Goal: Task Accomplishment & Management: Manage account settings

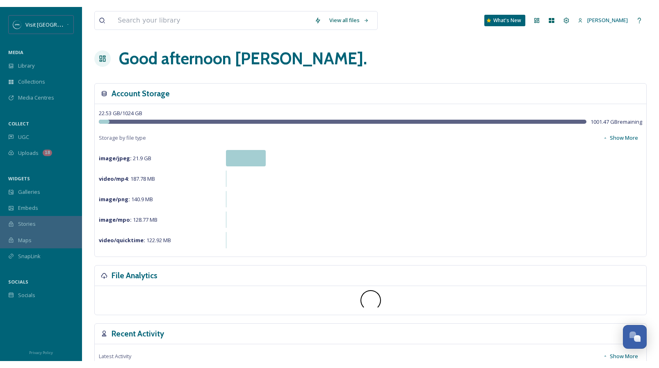
scroll to position [3301, 0]
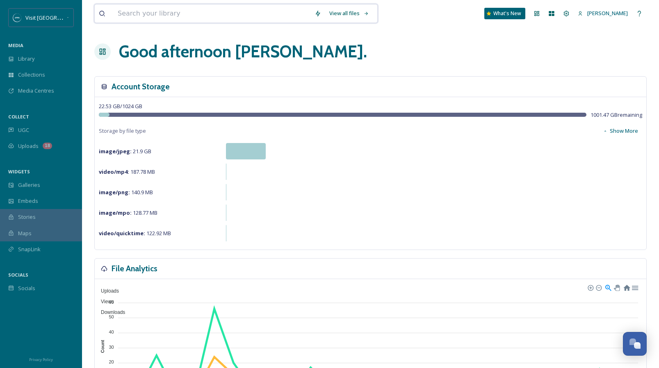
click at [127, 12] on input at bounding box center [212, 14] width 197 height 18
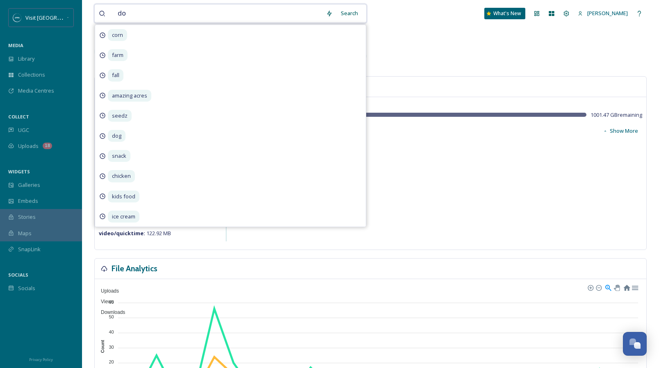
type input "dog"
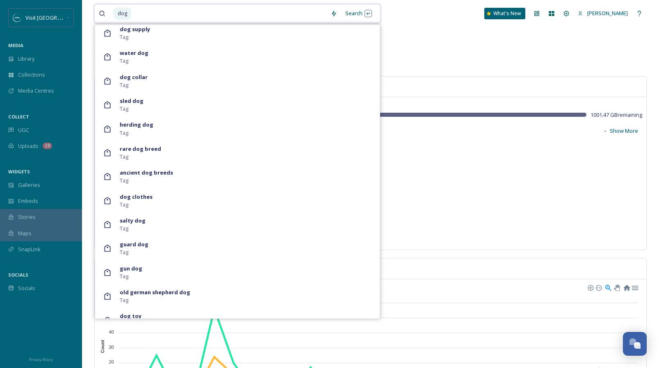
scroll to position [818, 0]
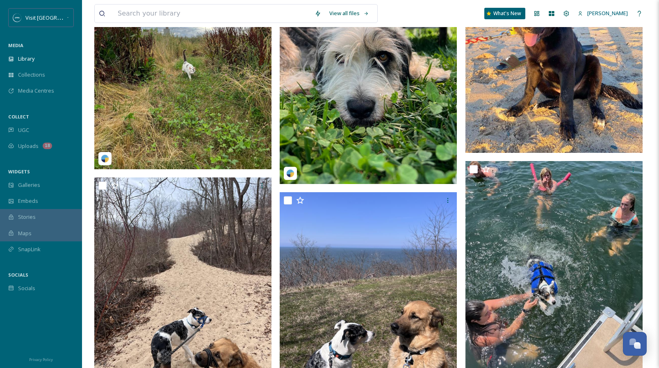
scroll to position [52, 0]
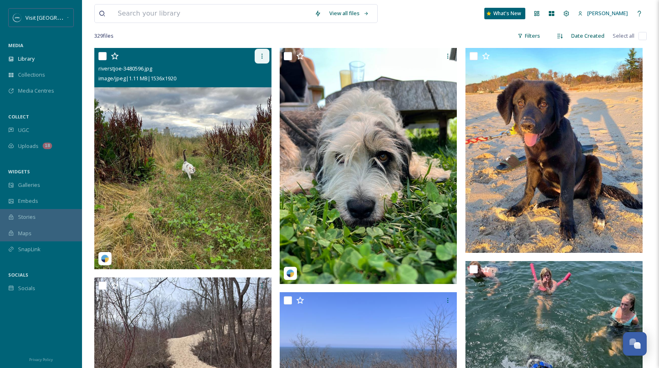
click at [262, 57] on icon at bounding box center [262, 56] width 7 height 7
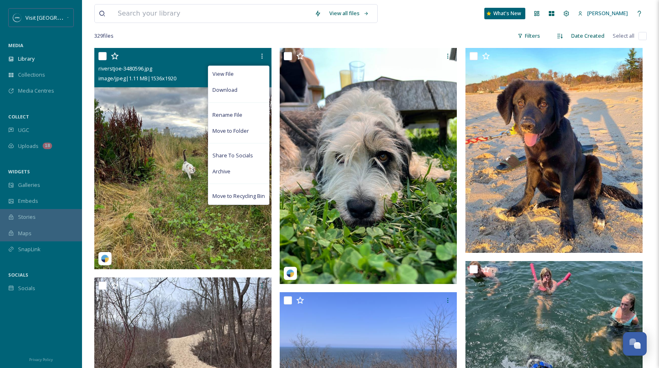
click at [172, 134] on img at bounding box center [182, 158] width 177 height 221
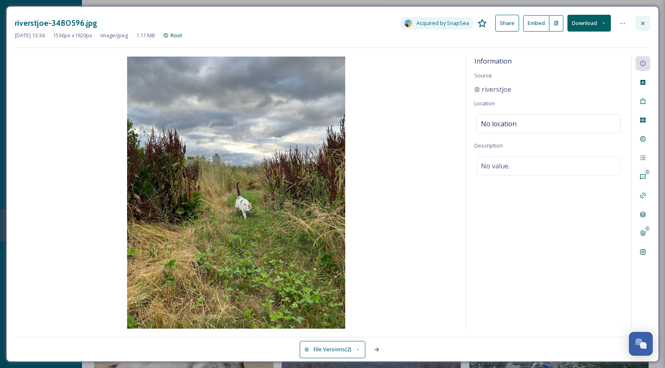
click at [643, 22] on icon at bounding box center [643, 23] width 7 height 7
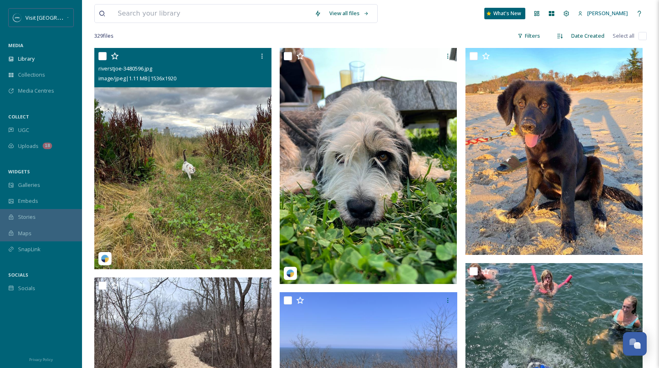
click at [100, 55] on input "checkbox" at bounding box center [102, 56] width 8 height 8
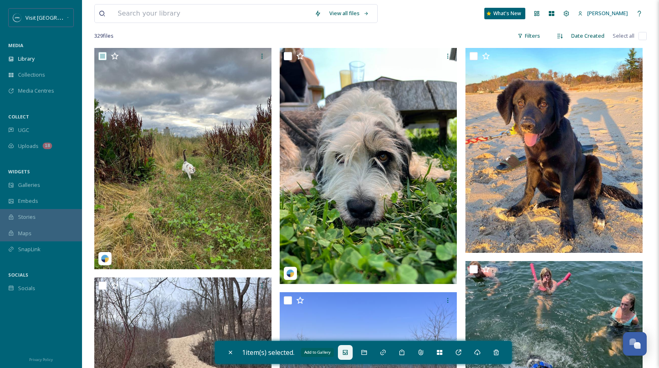
click at [349, 353] on icon at bounding box center [345, 352] width 7 height 7
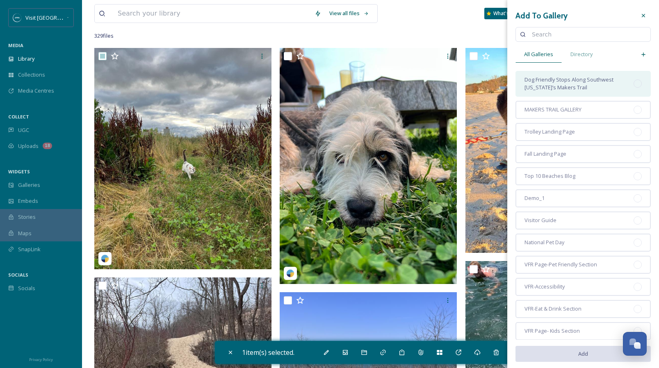
click at [590, 84] on span "Dog Friendly Stops Along Southwest [US_STATE]’s Makers Trail" at bounding box center [578, 84] width 109 height 16
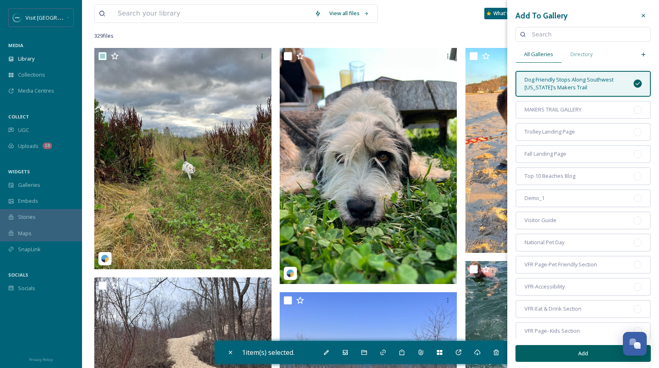
click at [602, 352] on button "Add" at bounding box center [582, 353] width 135 height 17
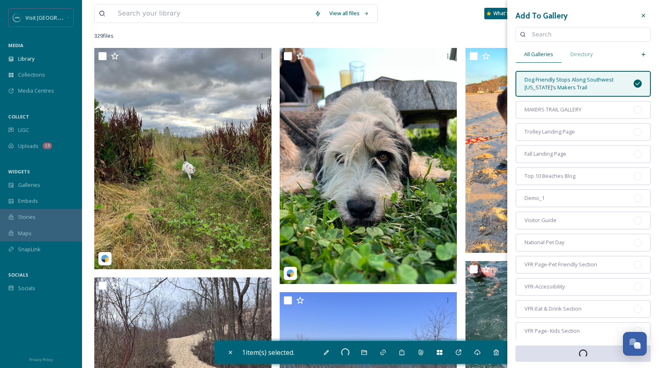
checkbox input "false"
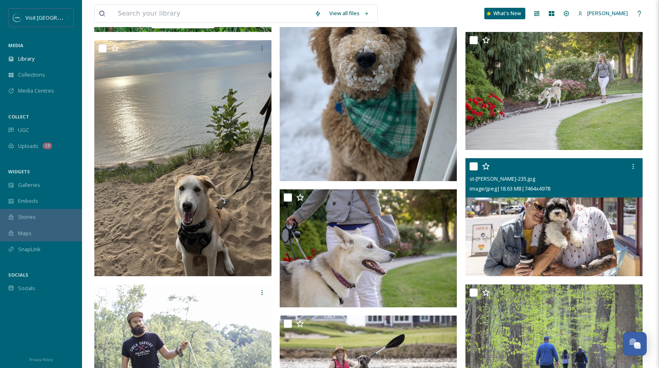
scroll to position [2576, 0]
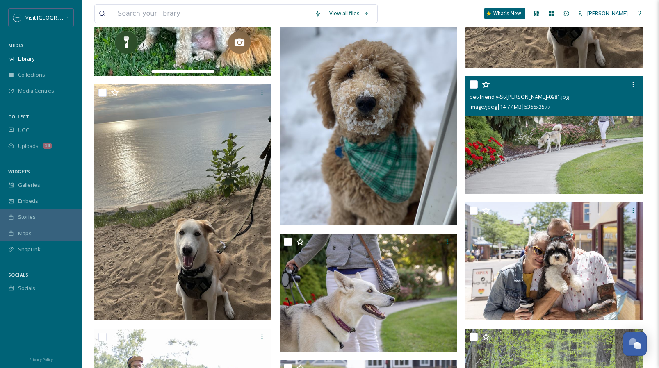
click at [560, 160] on img at bounding box center [553, 135] width 177 height 118
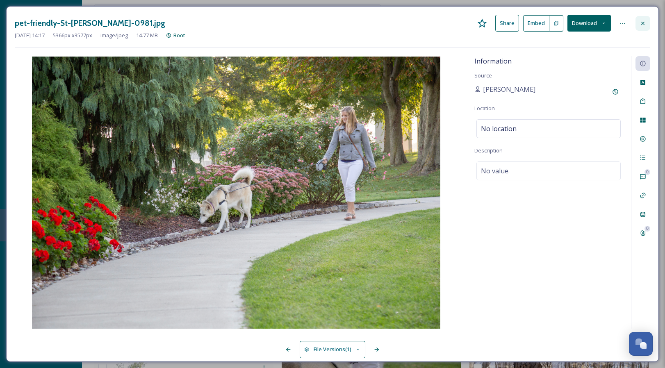
click at [646, 23] on div at bounding box center [643, 23] width 15 height 15
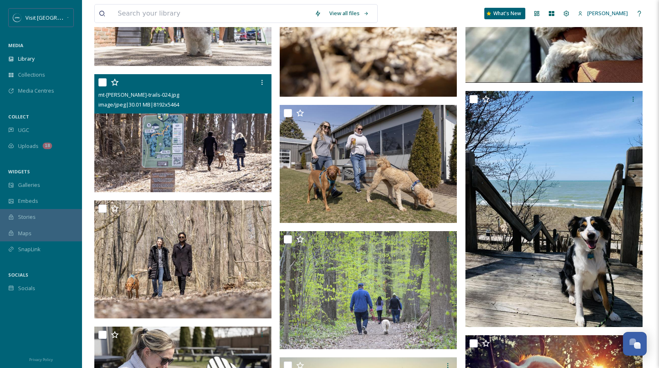
scroll to position [3501, 0]
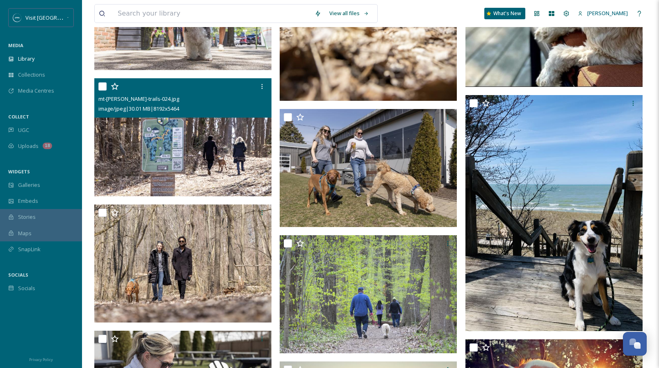
click at [104, 87] on input "checkbox" at bounding box center [102, 86] width 8 height 8
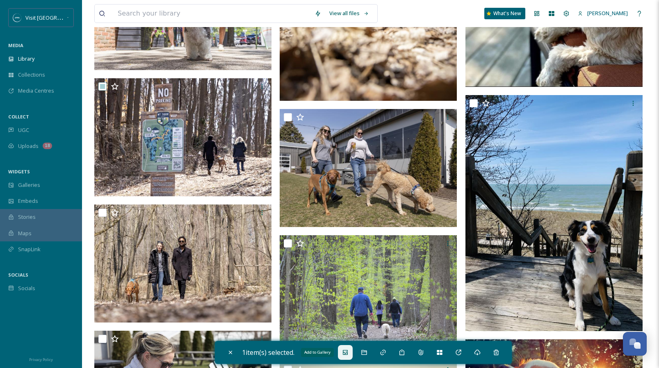
click at [347, 353] on icon at bounding box center [345, 352] width 5 height 5
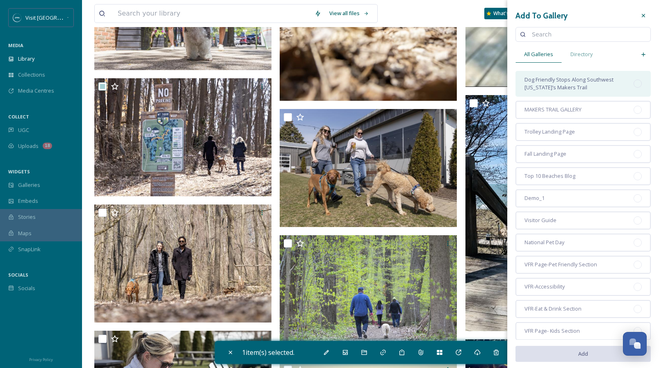
click at [581, 80] on span "Dog Friendly Stops Along Southwest [US_STATE]’s Makers Trail" at bounding box center [578, 84] width 109 height 16
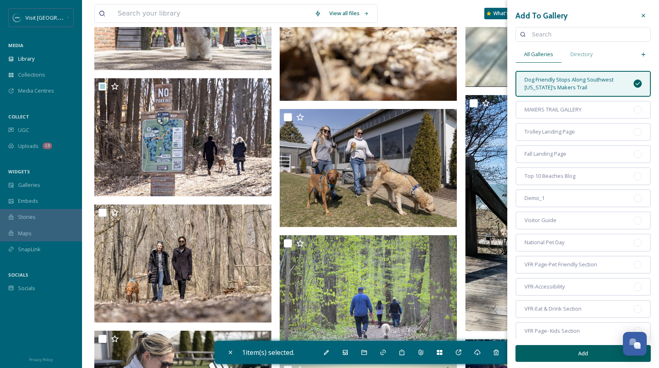
click at [598, 352] on button "Add" at bounding box center [582, 353] width 135 height 17
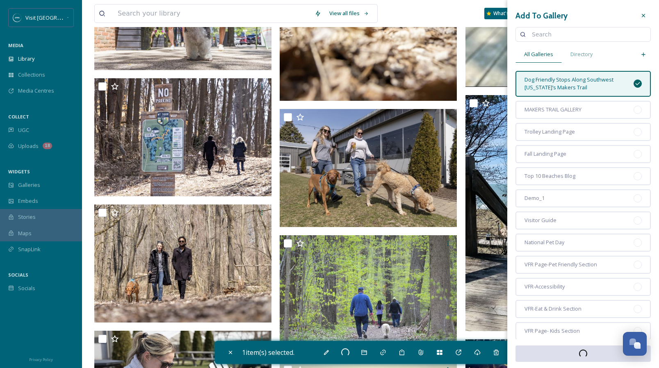
checkbox input "false"
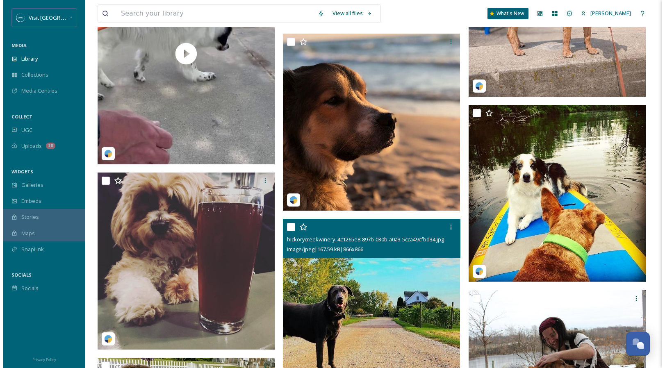
scroll to position [11811, 0]
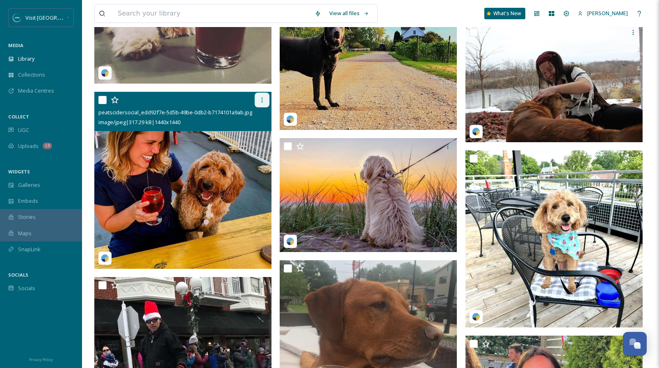
click at [261, 99] on icon at bounding box center [262, 100] width 7 height 7
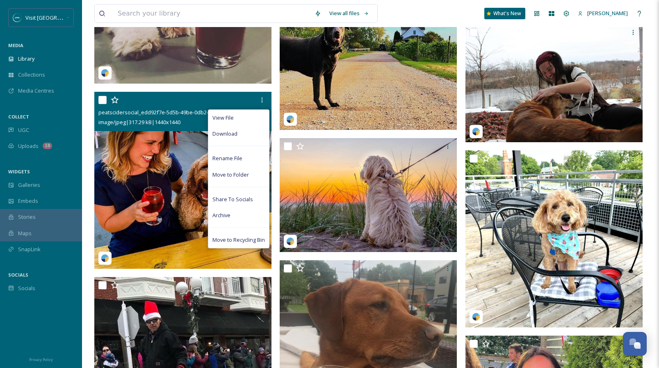
click at [150, 178] on img at bounding box center [182, 180] width 177 height 177
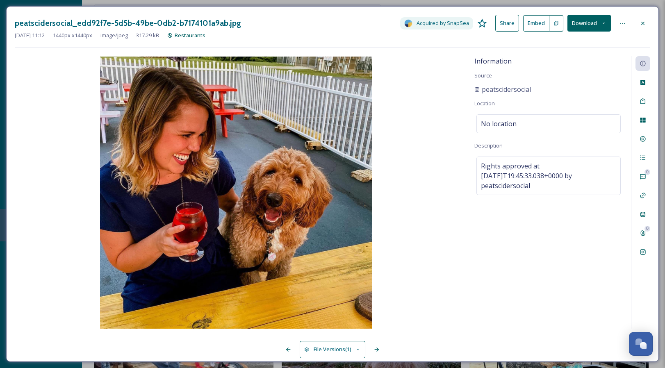
click at [536, 23] on button "Embed" at bounding box center [536, 23] width 26 height 16
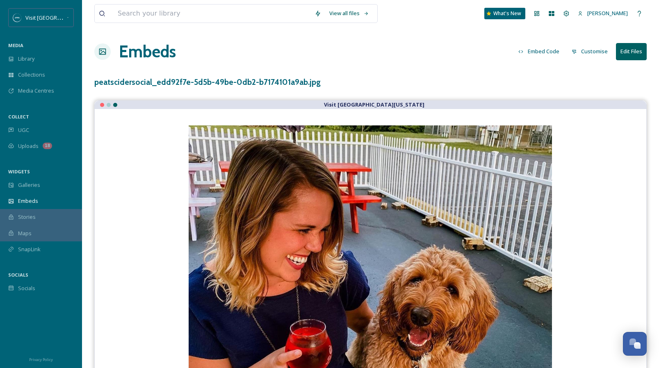
click at [547, 50] on button "Embed Code" at bounding box center [538, 51] width 49 height 16
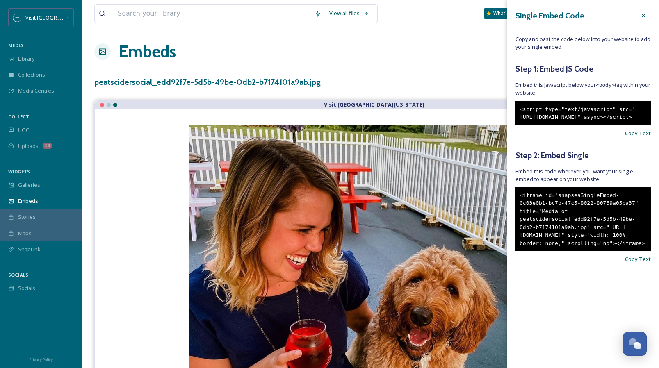
click at [333, 71] on div "View all files What's New [PERSON_NAME] Embeds Embed Code Customise Edit Files …" at bounding box center [370, 252] width 577 height 505
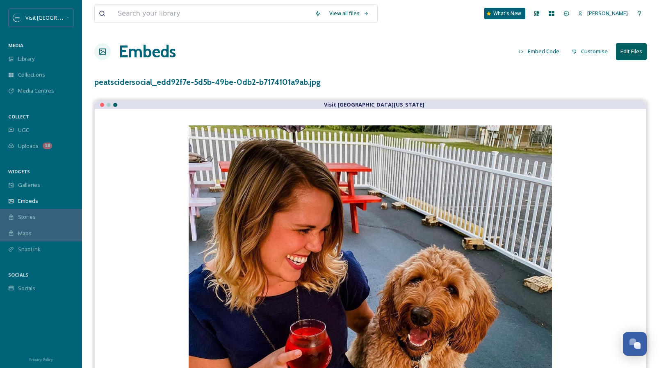
click at [531, 71] on div "View all files What's New [PERSON_NAME] Embeds Embed Code Customise Edit Files …" at bounding box center [370, 252] width 577 height 505
click at [263, 53] on div "Embeds Embed Code Customise Edit Files" at bounding box center [370, 51] width 552 height 25
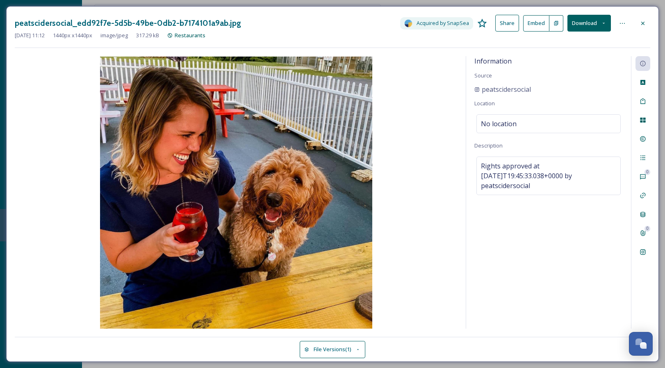
click at [586, 26] on button "Download" at bounding box center [589, 23] width 43 height 17
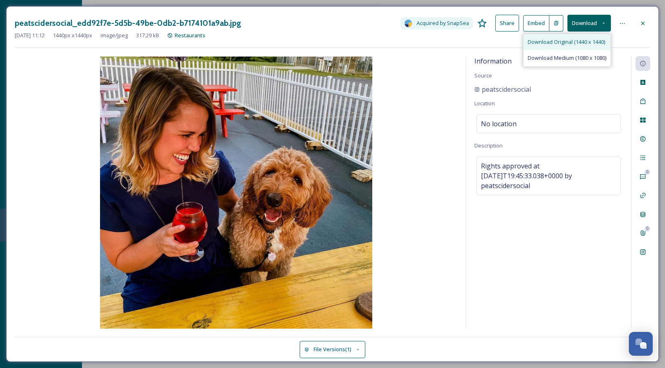
click at [574, 43] on span "Download Original (1440 x 1440)" at bounding box center [567, 42] width 78 height 8
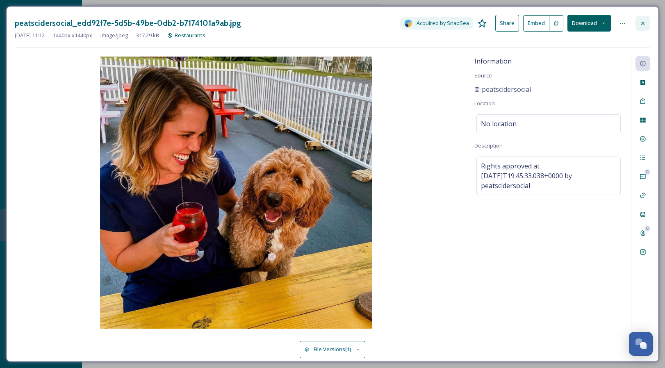
click at [642, 20] on icon at bounding box center [643, 23] width 7 height 7
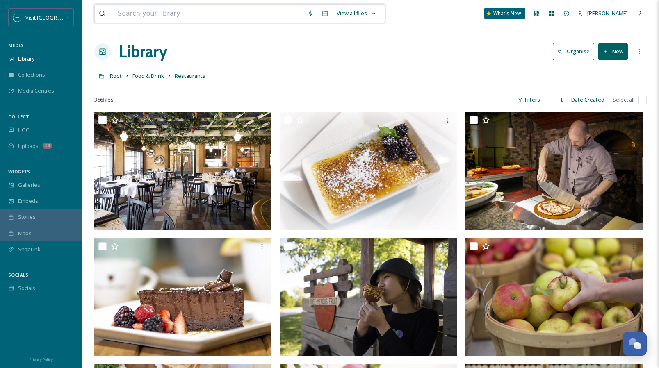
click at [148, 12] on input at bounding box center [208, 14] width 189 height 18
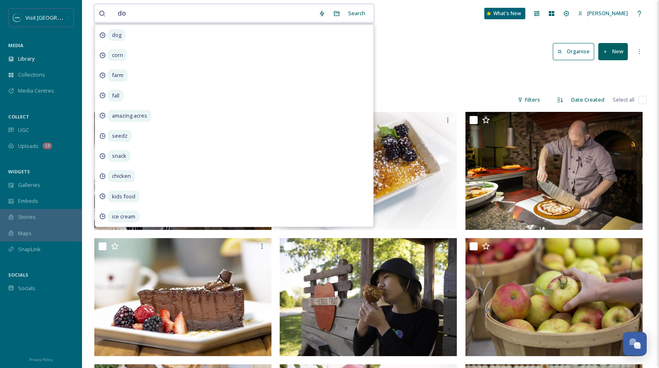
type input "dog"
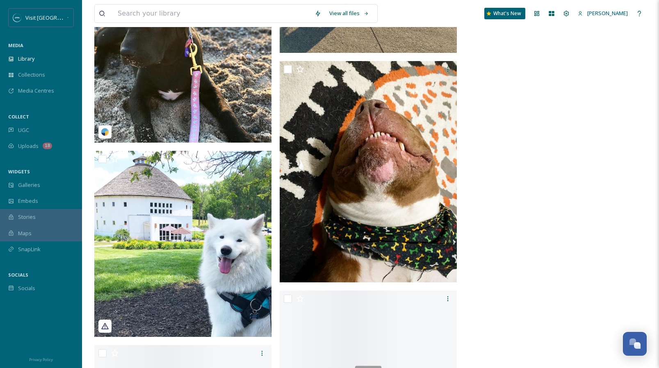
scroll to position [23420, 0]
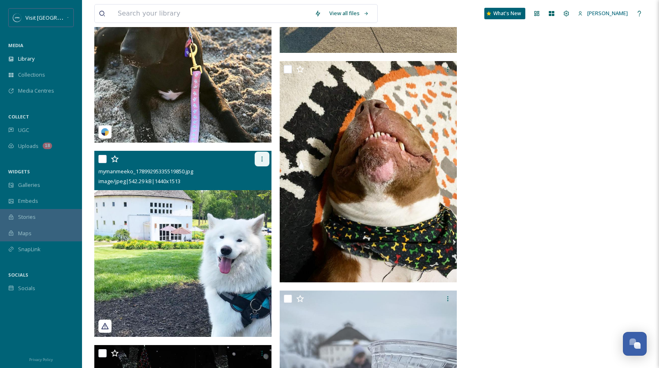
click at [264, 158] on icon at bounding box center [262, 159] width 7 height 7
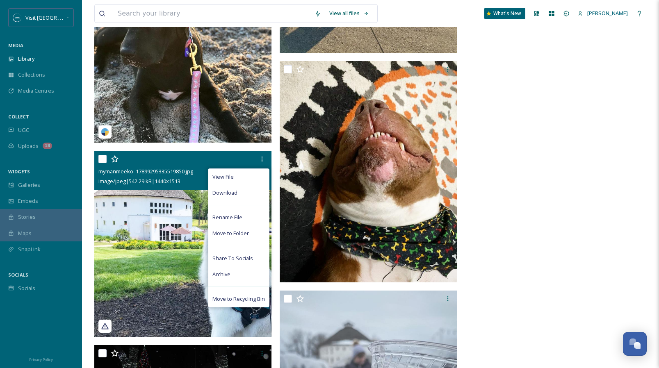
click at [184, 222] on img at bounding box center [182, 244] width 177 height 186
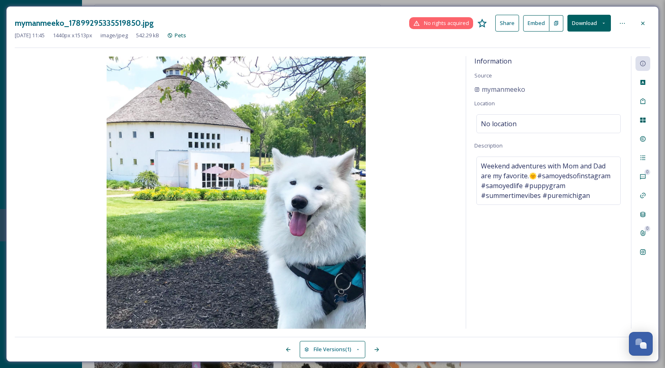
click at [644, 20] on icon at bounding box center [643, 23] width 7 height 7
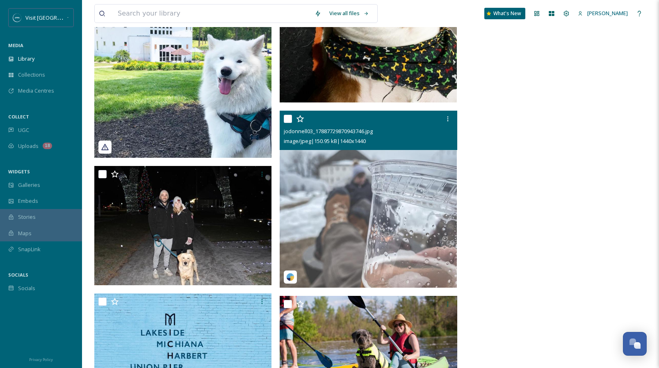
scroll to position [23783, 0]
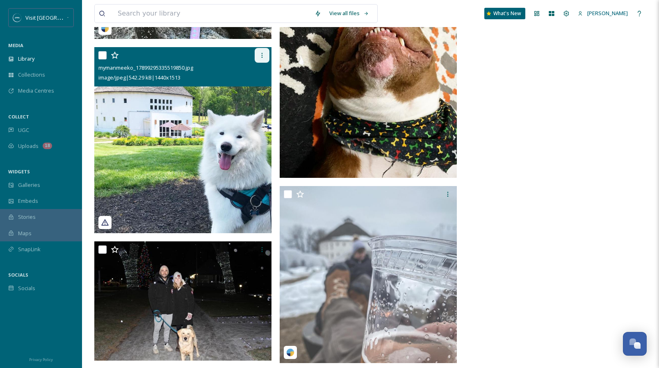
click at [261, 54] on icon at bounding box center [262, 55] width 7 height 7
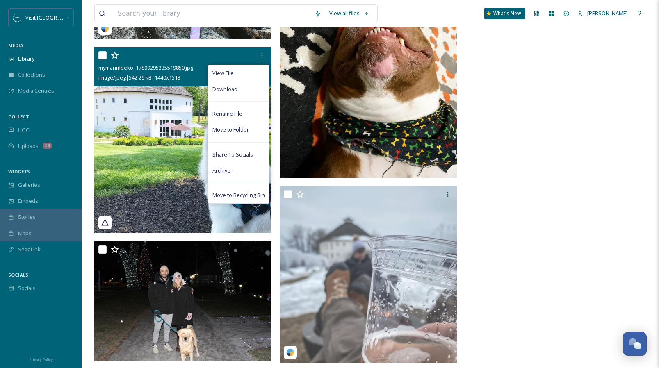
click at [154, 116] on img at bounding box center [182, 140] width 177 height 186
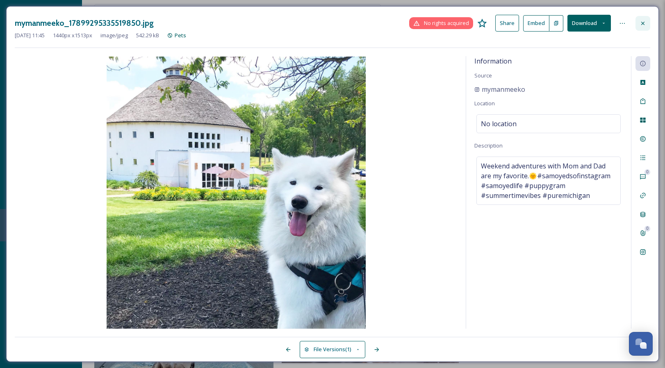
click at [643, 25] on icon at bounding box center [643, 23] width 7 height 7
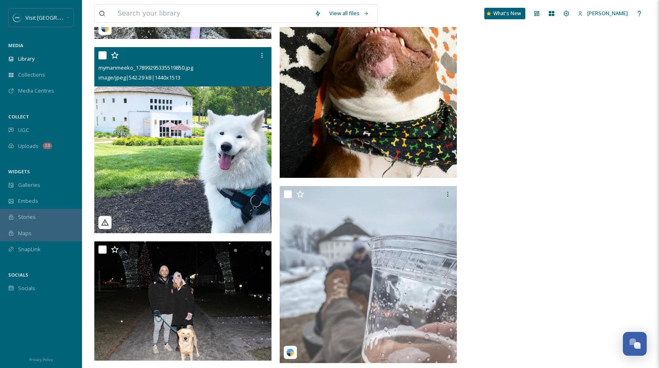
click at [104, 57] on input "checkbox" at bounding box center [102, 55] width 8 height 8
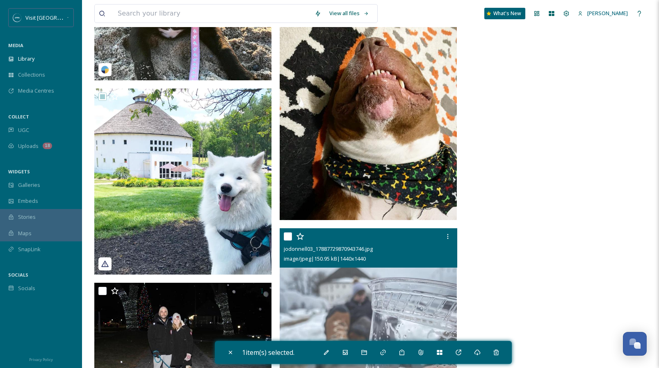
scroll to position [23481, 0]
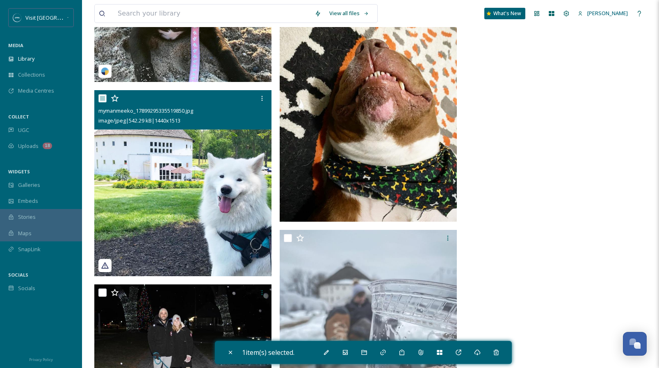
click at [104, 98] on input "checkbox" at bounding box center [102, 98] width 8 height 8
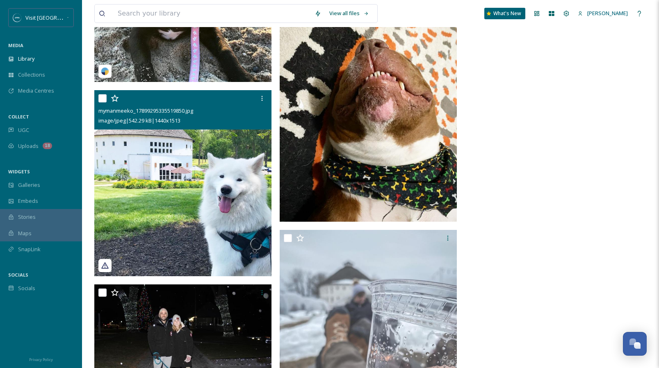
click at [102, 99] on input "checkbox" at bounding box center [102, 98] width 8 height 8
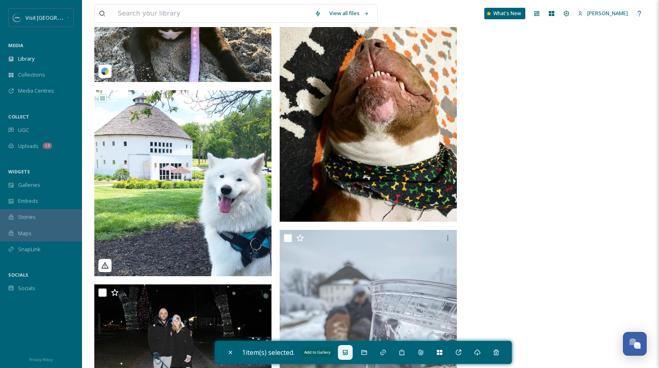
click at [348, 352] on icon at bounding box center [345, 352] width 7 height 7
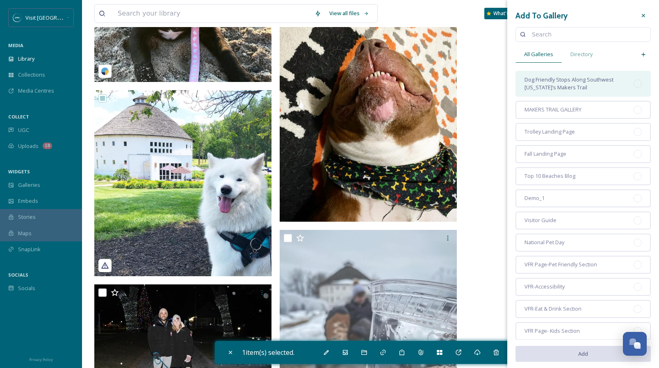
click at [558, 90] on span "Dog Friendly Stops Along Southwest [US_STATE]’s Makers Trail" at bounding box center [578, 84] width 109 height 16
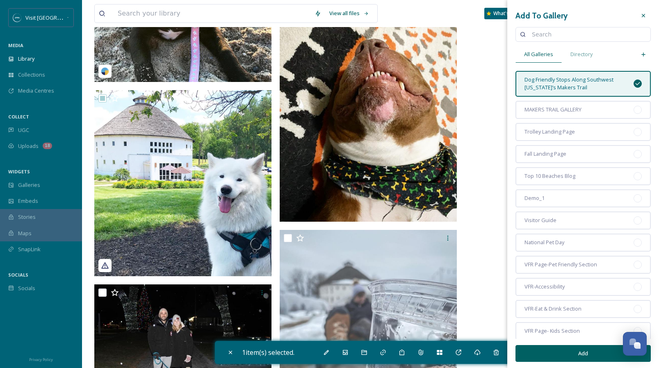
click at [578, 352] on button "Add" at bounding box center [582, 353] width 135 height 17
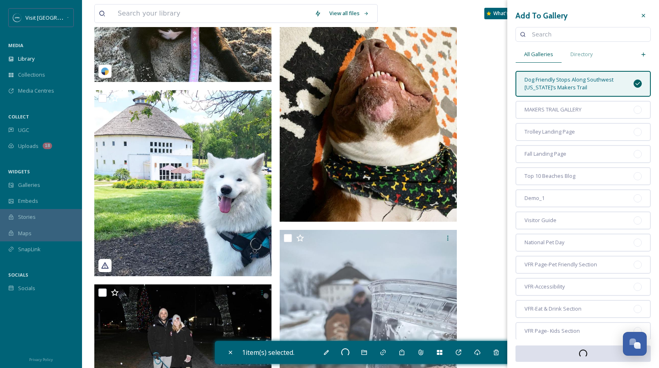
checkbox input "false"
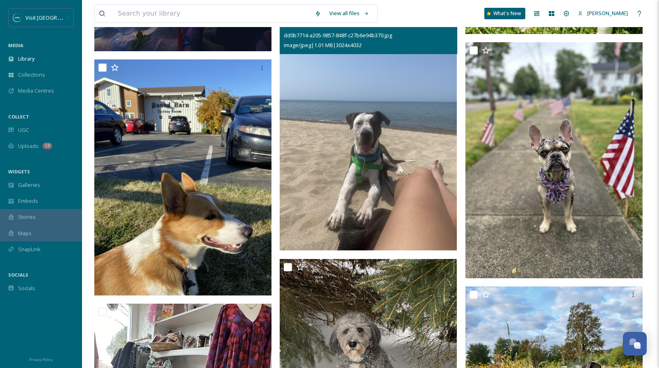
scroll to position [19220, 0]
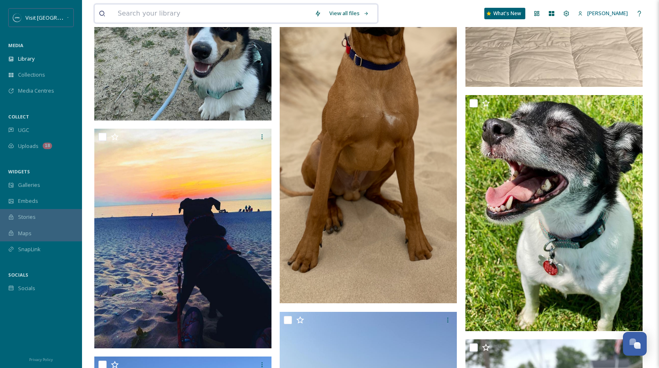
click at [199, 12] on input at bounding box center [212, 14] width 197 height 18
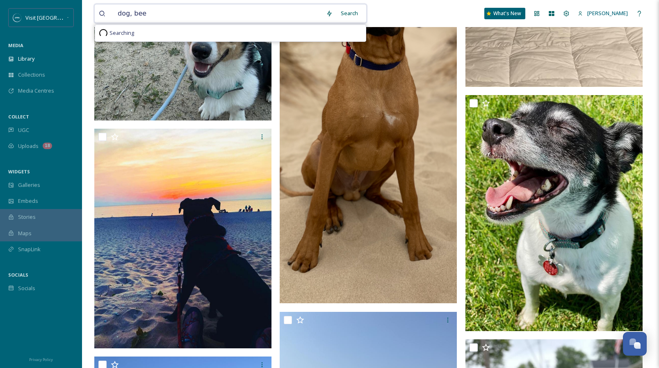
type input "dog, beer"
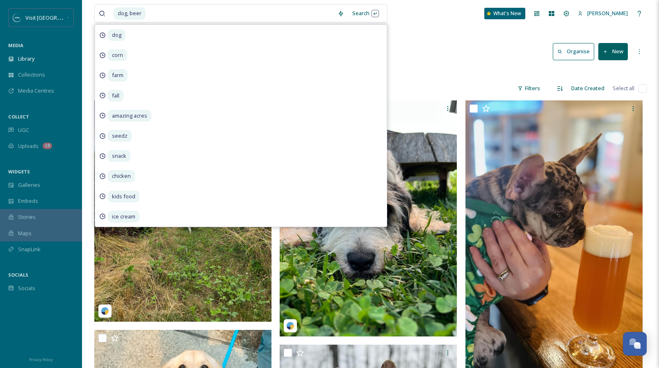
click at [426, 72] on div at bounding box center [370, 72] width 552 height 8
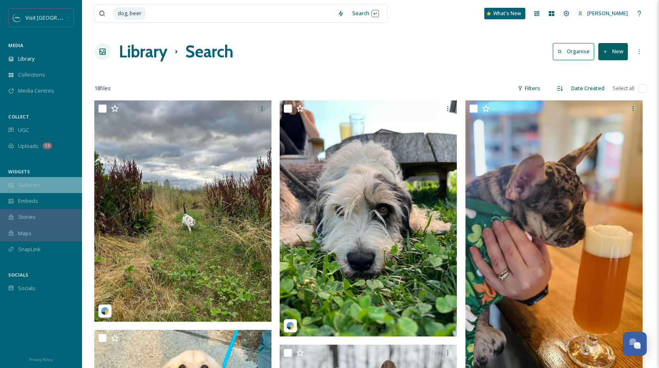
click at [46, 185] on div "Galleries" at bounding box center [41, 185] width 82 height 16
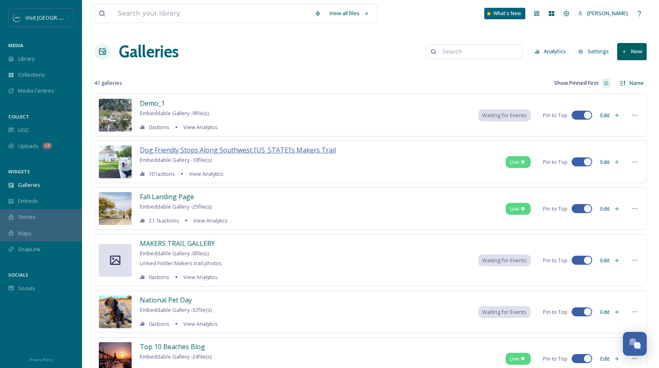
click at [307, 149] on span "Dog Friendly Stops Along Southwest [US_STATE]’s Makers Trail" at bounding box center [238, 150] width 196 height 9
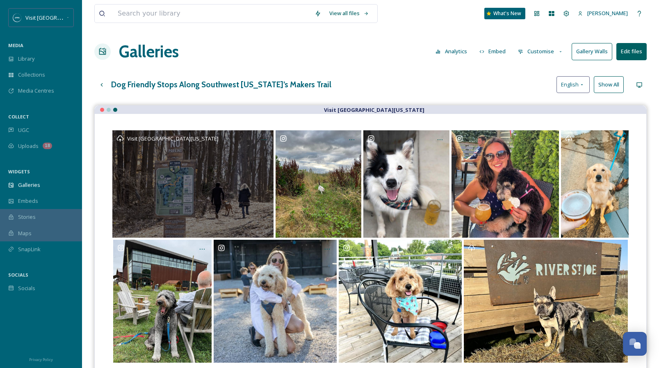
click at [240, 154] on div "Visit [GEOGRAPHIC_DATA][US_STATE]" at bounding box center [192, 183] width 161 height 107
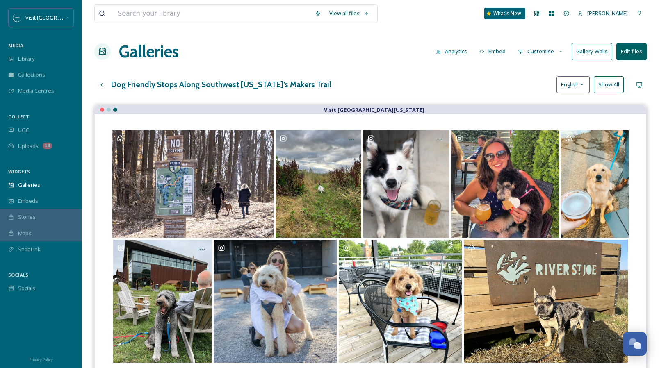
click at [630, 55] on button "Edit files" at bounding box center [631, 51] width 30 height 17
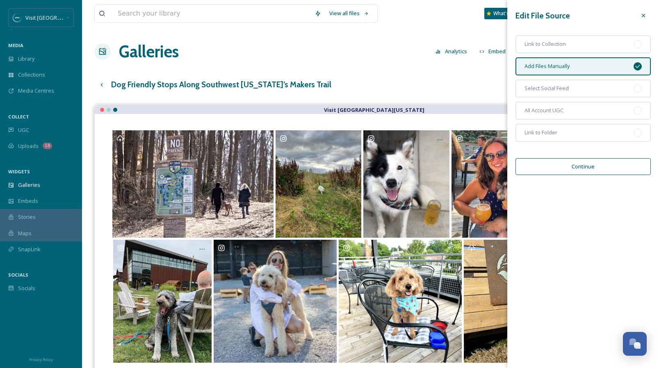
click at [550, 67] on span "Add Files Manually" at bounding box center [546, 66] width 45 height 8
click at [578, 167] on button "Continue" at bounding box center [582, 166] width 135 height 17
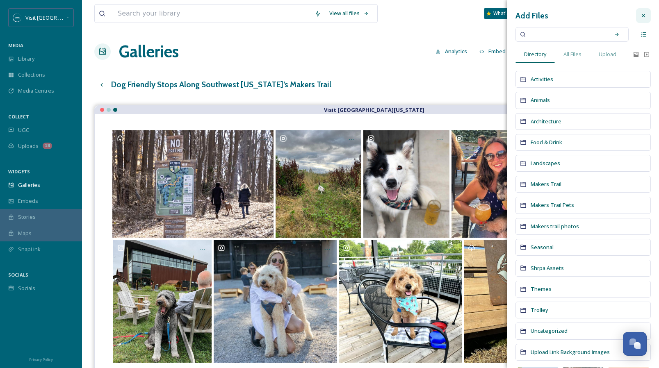
click at [643, 11] on div at bounding box center [643, 15] width 15 height 15
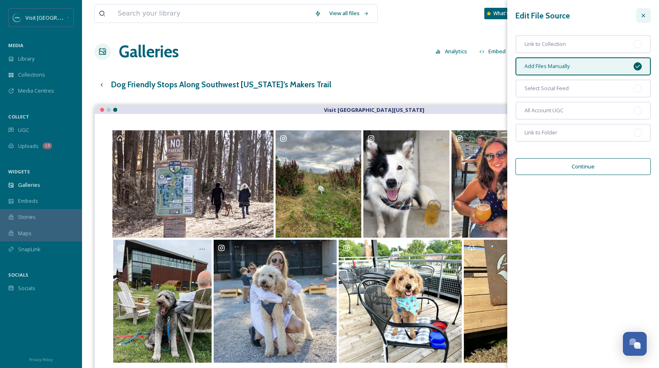
click at [647, 13] on div at bounding box center [643, 15] width 15 height 15
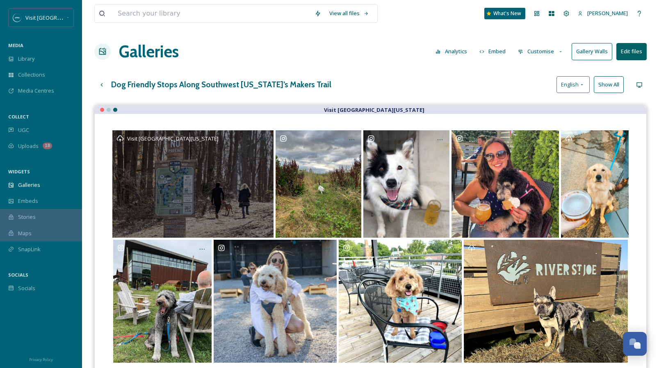
click at [194, 160] on div "Visit [GEOGRAPHIC_DATA][US_STATE]" at bounding box center [192, 183] width 161 height 107
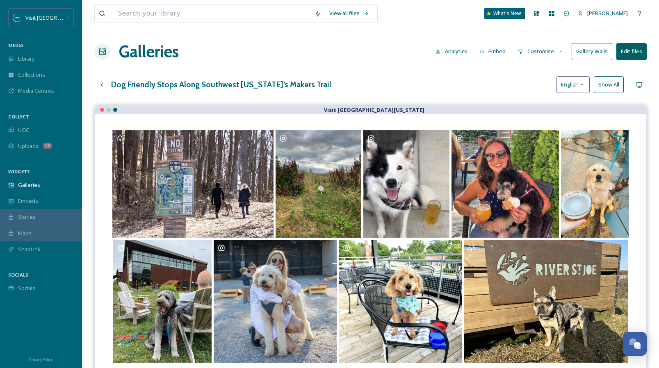
click at [636, 55] on button "Edit files" at bounding box center [631, 51] width 30 height 17
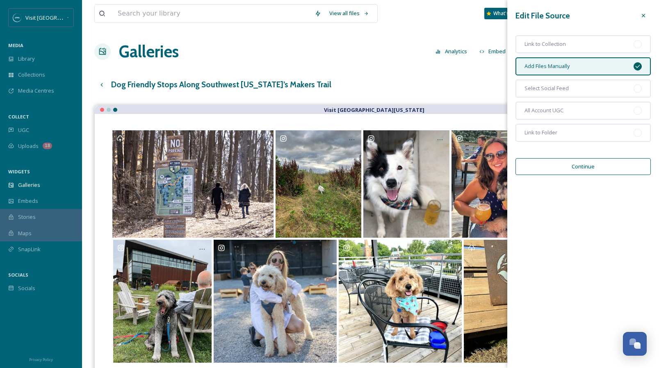
click at [631, 170] on button "Continue" at bounding box center [582, 166] width 135 height 17
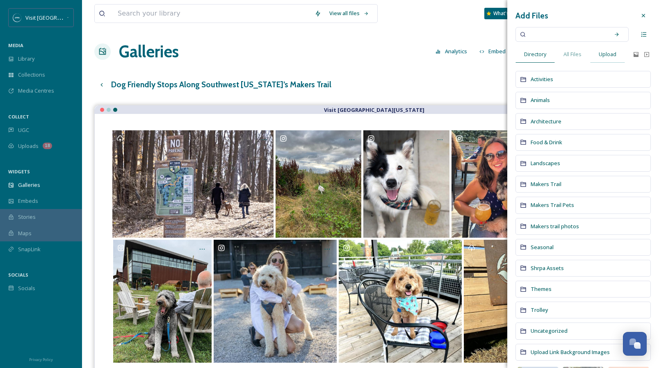
click at [612, 57] on span "Upload" at bounding box center [608, 54] width 18 height 8
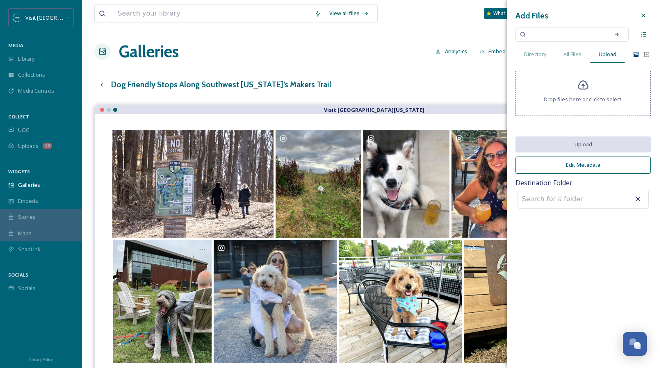
click at [636, 53] on icon at bounding box center [636, 54] width 7 height 7
drag, startPoint x: 557, startPoint y: 50, endPoint x: 561, endPoint y: 53, distance: 4.7
click at [557, 50] on div "All Files" at bounding box center [572, 54] width 35 height 17
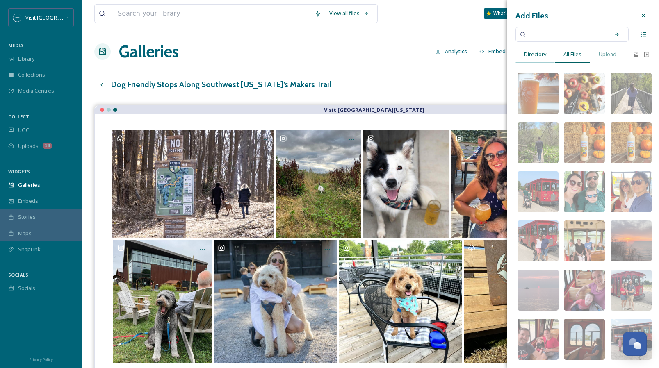
click at [533, 54] on span "Directory" at bounding box center [535, 54] width 22 height 8
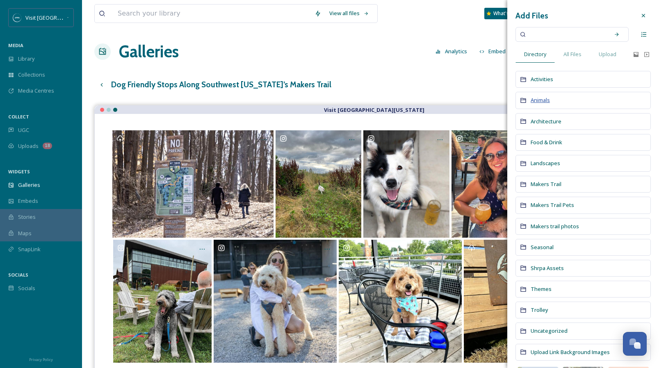
click at [542, 99] on span "Animals" at bounding box center [540, 99] width 19 height 7
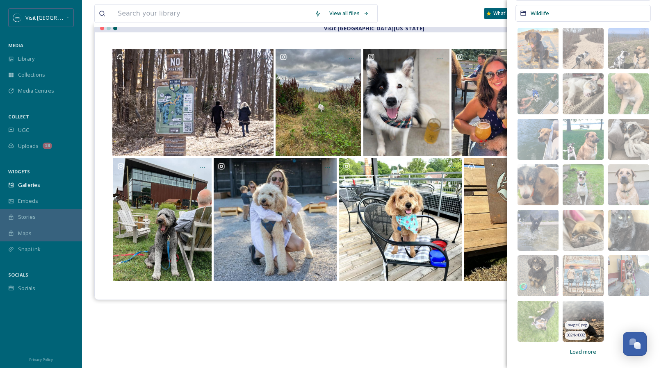
scroll to position [117, 0]
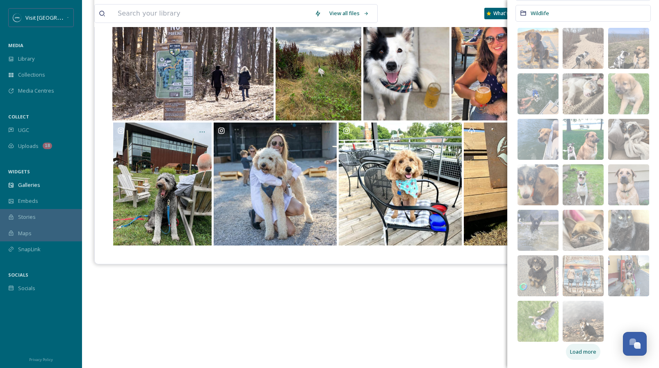
click at [585, 353] on span "Load more" at bounding box center [583, 352] width 26 height 8
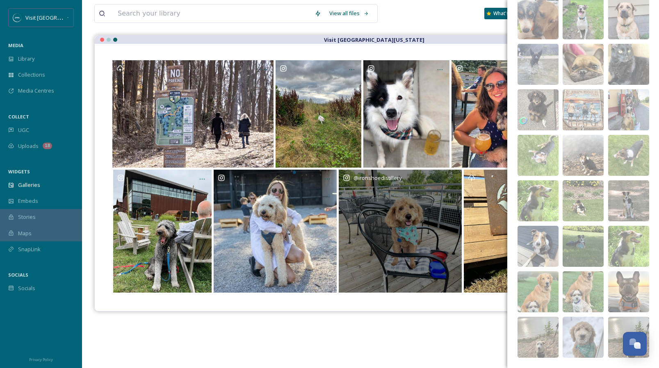
scroll to position [0, 0]
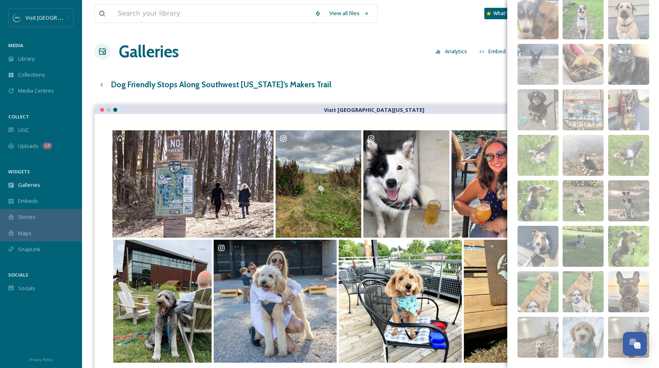
click at [356, 77] on div "Dog Friendly Stops Along Southwest [US_STATE]’s Makers Trail English Show All" at bounding box center [370, 84] width 552 height 17
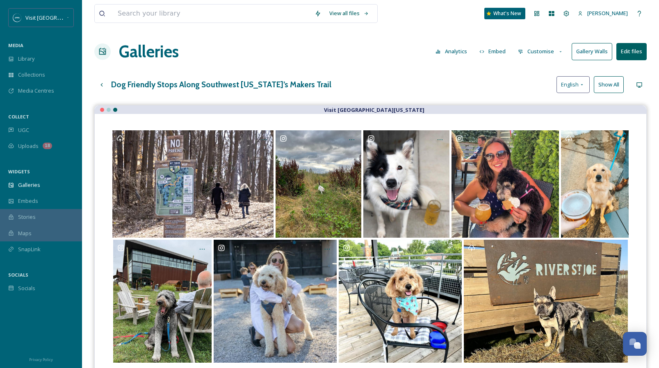
click at [614, 84] on button "Show All" at bounding box center [609, 84] width 30 height 17
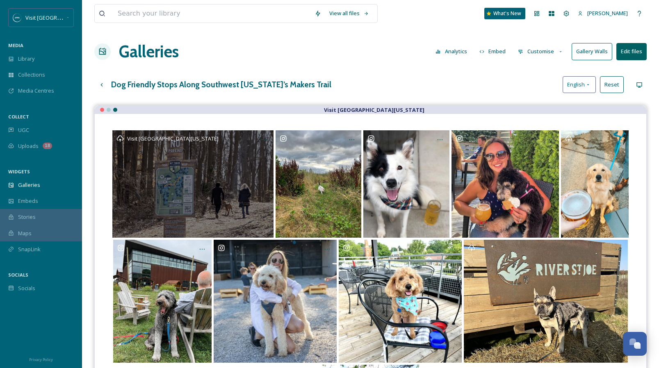
click at [215, 185] on div "Visit [GEOGRAPHIC_DATA][US_STATE]" at bounding box center [192, 183] width 161 height 107
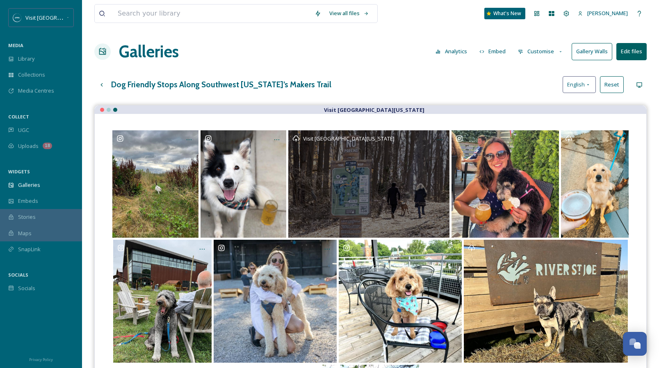
click at [351, 187] on div "Visit [GEOGRAPHIC_DATA][US_STATE]" at bounding box center [368, 183] width 161 height 107
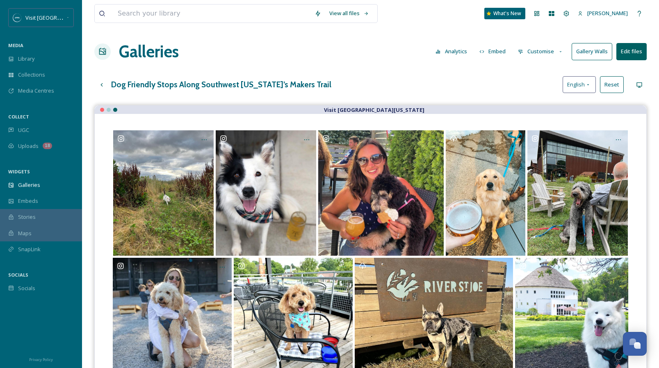
click at [629, 52] on button "Edit files" at bounding box center [631, 51] width 30 height 17
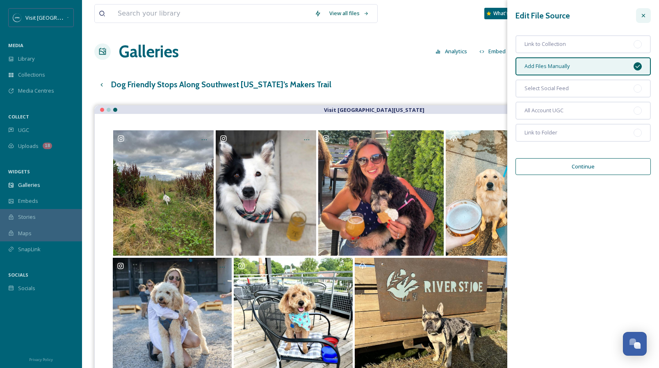
click at [646, 14] on icon at bounding box center [643, 15] width 7 height 7
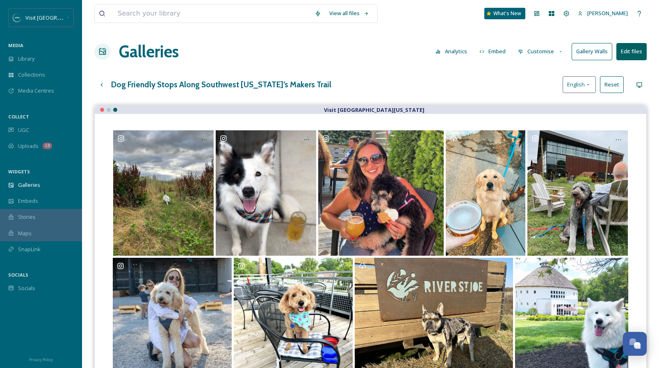
click at [539, 53] on button "Customise" at bounding box center [541, 51] width 54 height 16
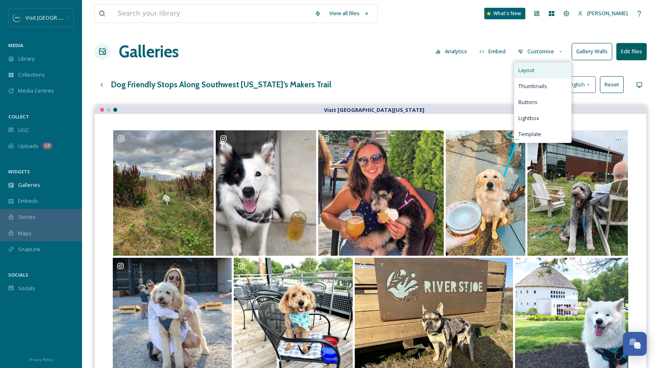
click at [545, 69] on div "Layout" at bounding box center [542, 70] width 57 height 16
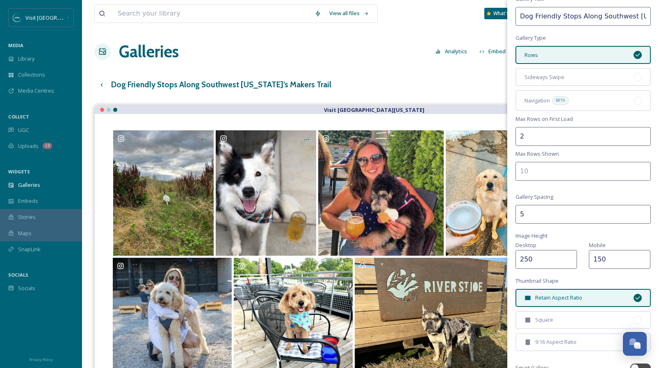
scroll to position [32, 0]
type input "3"
click at [637, 134] on input "3" at bounding box center [582, 136] width 135 height 19
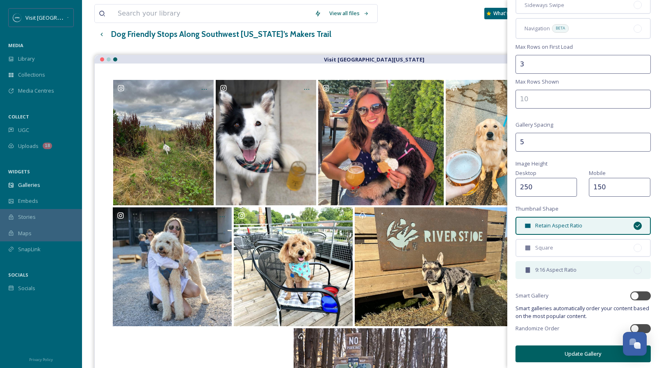
scroll to position [51, 0]
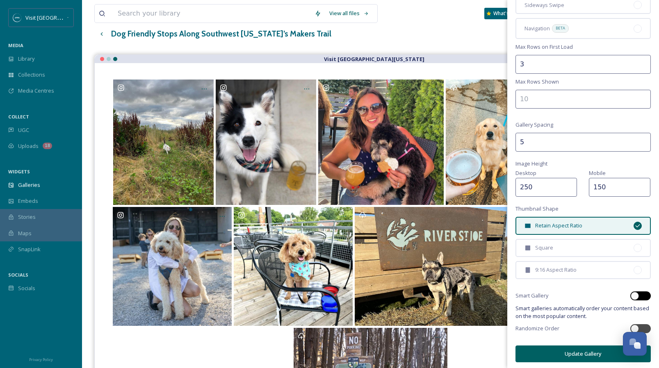
click at [631, 292] on div at bounding box center [635, 296] width 8 height 8
checkbox input "true"
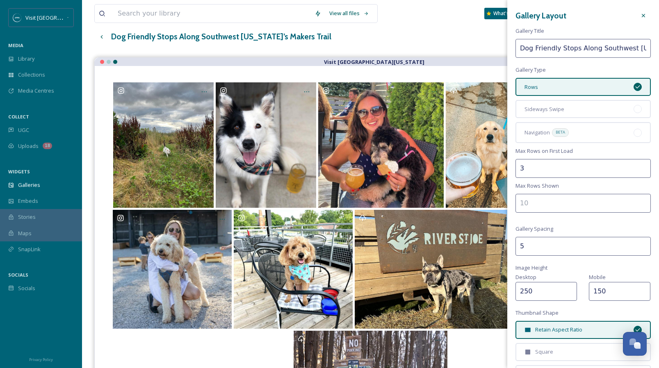
scroll to position [48, 0]
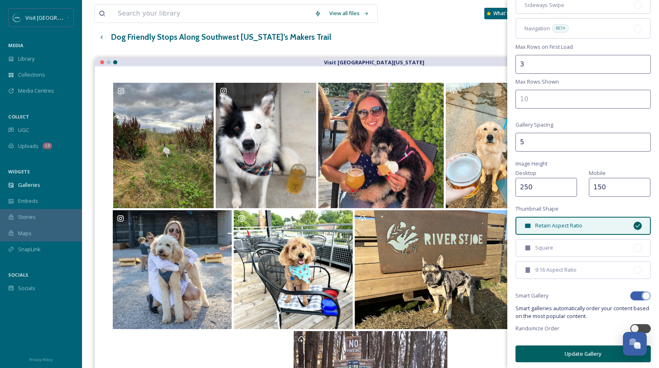
click at [589, 354] on button "Update Gallery" at bounding box center [582, 354] width 135 height 17
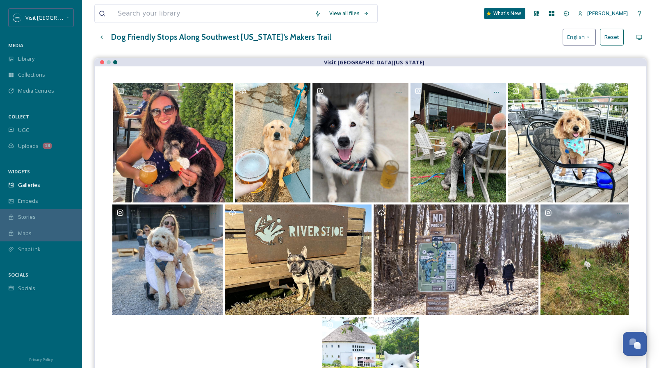
scroll to position [0, 0]
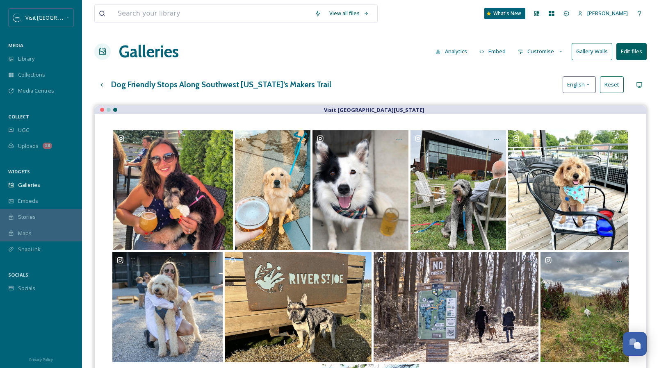
click at [535, 51] on button "Customise" at bounding box center [541, 51] width 54 height 16
click at [547, 105] on div "Buttons" at bounding box center [542, 102] width 57 height 16
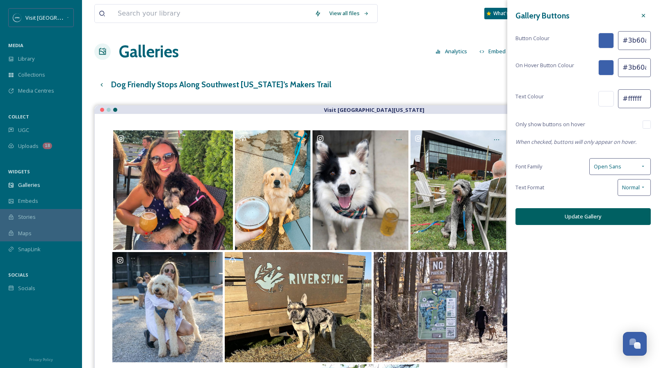
click at [637, 39] on input "#3b60aa" at bounding box center [634, 40] width 33 height 19
paste input "006062"
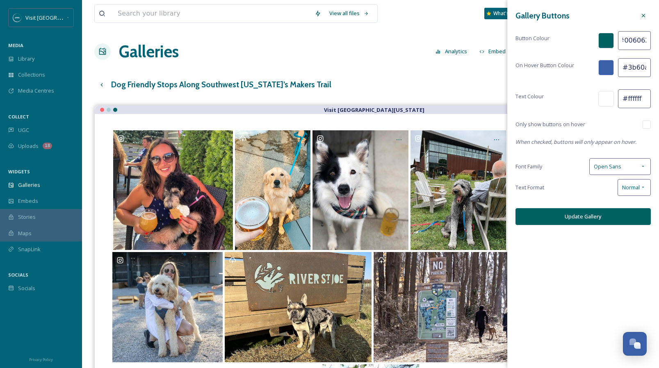
type input "#006062"
click at [639, 66] on input "#3b60aa" at bounding box center [634, 67] width 33 height 19
paste input "#006062"
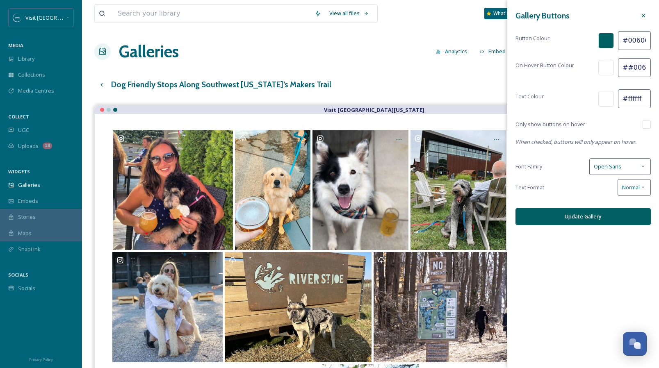
drag, startPoint x: 625, startPoint y: 67, endPoint x: 613, endPoint y: 68, distance: 11.5
click at [613, 68] on div "On Hover Button Colour ##006062" at bounding box center [582, 67] width 135 height 19
click at [625, 67] on input "##006062" at bounding box center [634, 67] width 33 height 19
click at [634, 71] on input "#006062" at bounding box center [634, 67] width 33 height 19
type input "#006062"
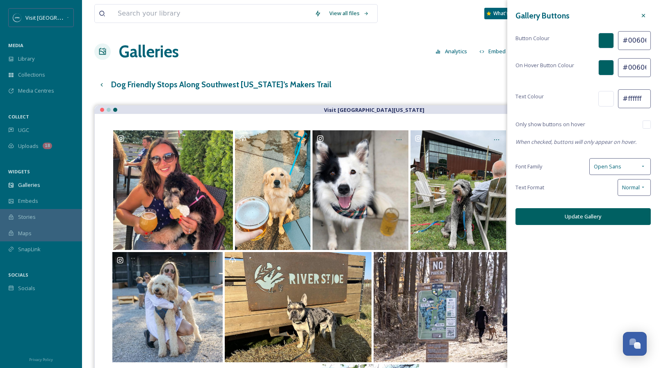
click at [603, 219] on button "Update Gallery" at bounding box center [582, 216] width 135 height 17
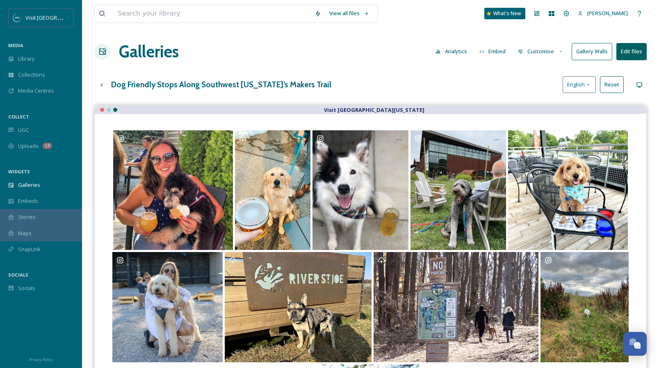
click at [537, 50] on button "Customise" at bounding box center [541, 51] width 54 height 16
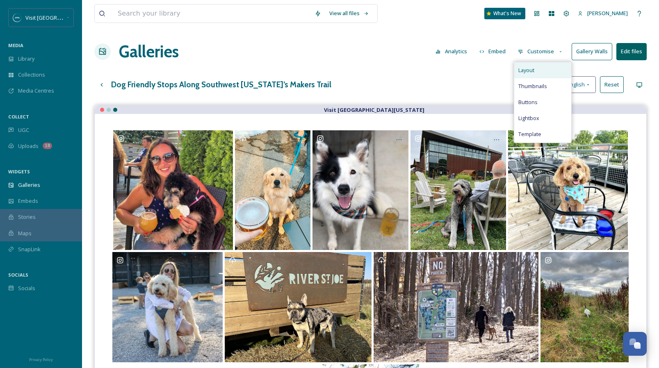
click at [537, 69] on div "Layout" at bounding box center [542, 70] width 57 height 16
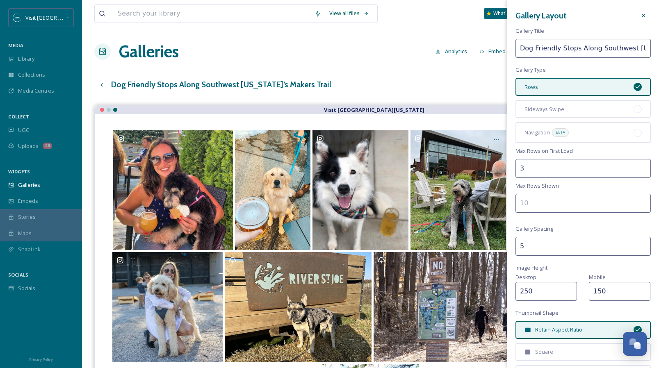
click at [611, 200] on input "number" at bounding box center [582, 203] width 135 height 19
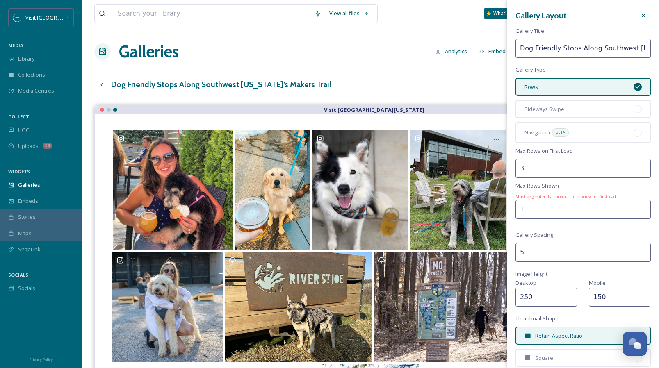
click at [637, 200] on input "1" at bounding box center [582, 209] width 135 height 19
click at [639, 206] on input "2" at bounding box center [582, 209] width 135 height 19
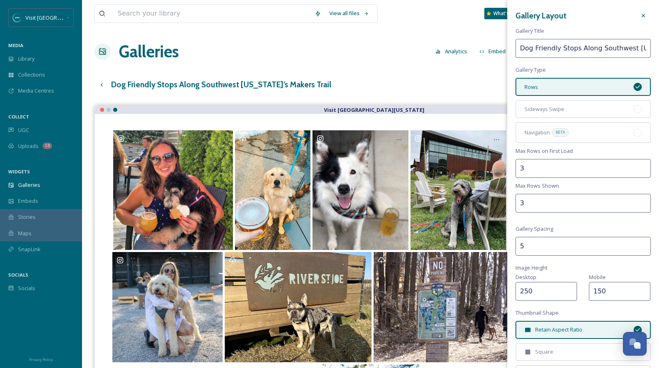
type input "3"
click at [639, 206] on input "3" at bounding box center [582, 203] width 135 height 19
click at [588, 235] on div "Gallery Layout Gallery Title Dog Friendly Stops Along Southwest [US_STATE]’s Ma…" at bounding box center [583, 237] width 152 height 475
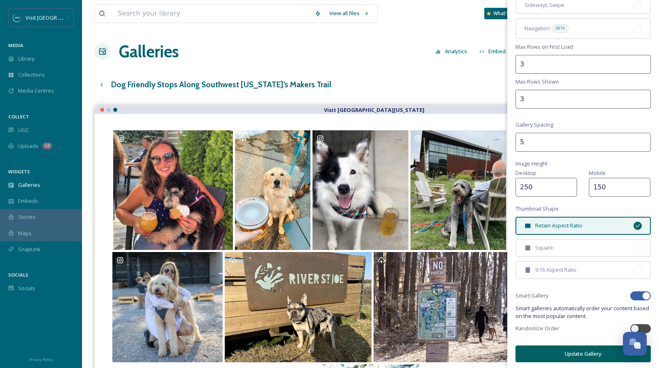
click at [584, 350] on button "Update Gallery" at bounding box center [582, 354] width 135 height 17
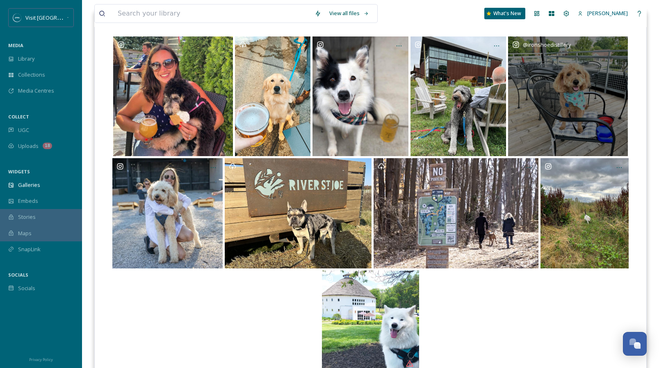
scroll to position [129, 0]
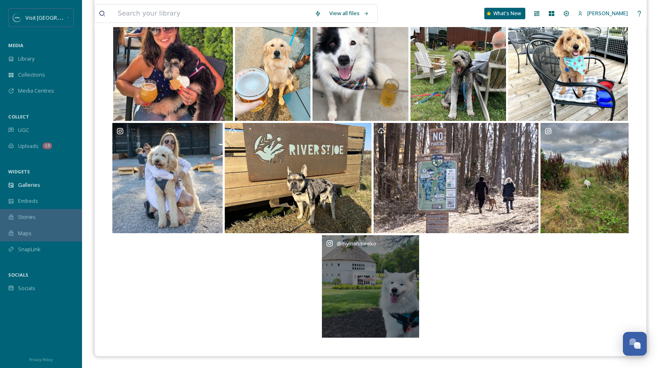
click at [371, 303] on div "@ mymanmeeko" at bounding box center [371, 286] width 98 height 103
click at [396, 271] on div "@ mymanmeeko" at bounding box center [371, 286] width 98 height 103
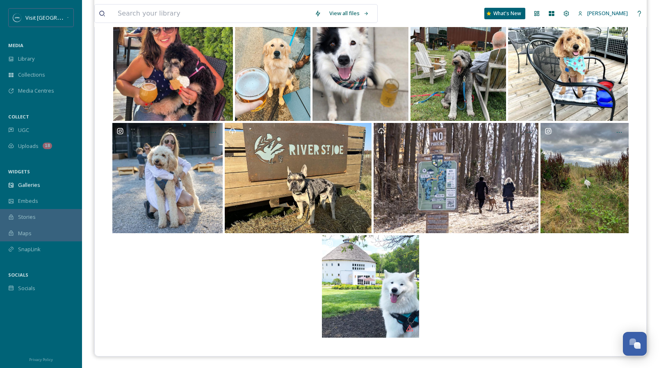
drag, startPoint x: 395, startPoint y: 271, endPoint x: 274, endPoint y: 296, distance: 124.2
click at [274, 296] on div at bounding box center [370, 286] width 519 height 103
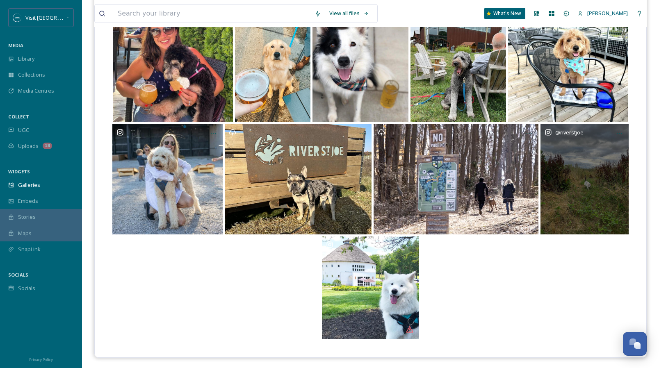
scroll to position [0, 0]
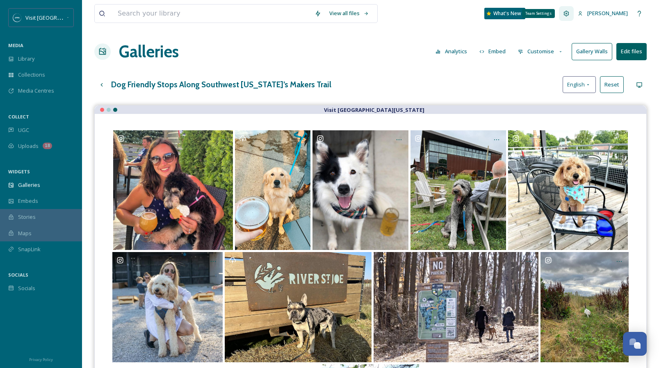
click at [570, 14] on icon at bounding box center [566, 13] width 7 height 7
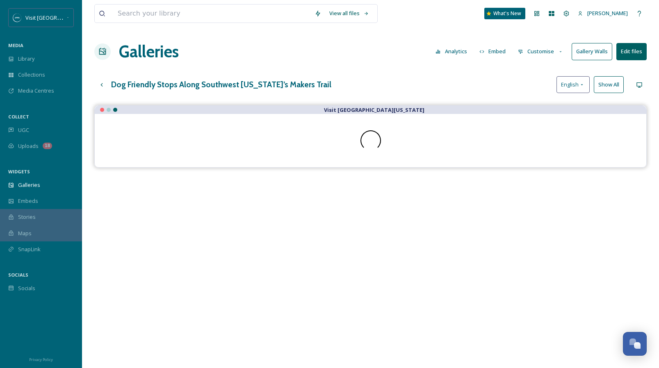
click at [536, 52] on button "Customise" at bounding box center [541, 51] width 54 height 16
click at [553, 88] on div "Thumbnails" at bounding box center [542, 86] width 57 height 16
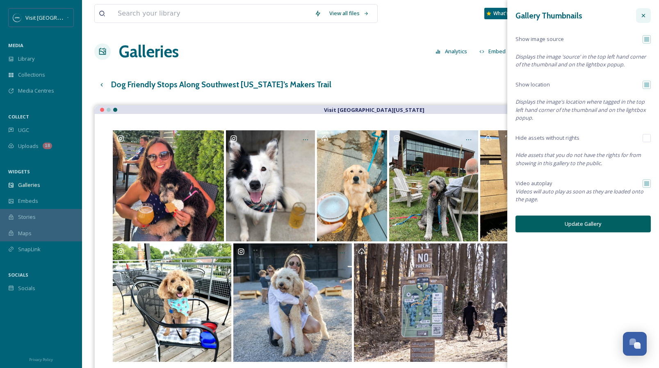
click at [645, 16] on icon at bounding box center [643, 15] width 7 height 7
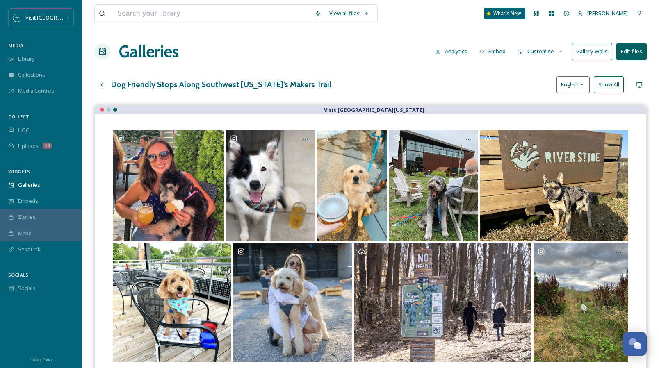
click at [629, 56] on button "Edit files" at bounding box center [631, 51] width 30 height 17
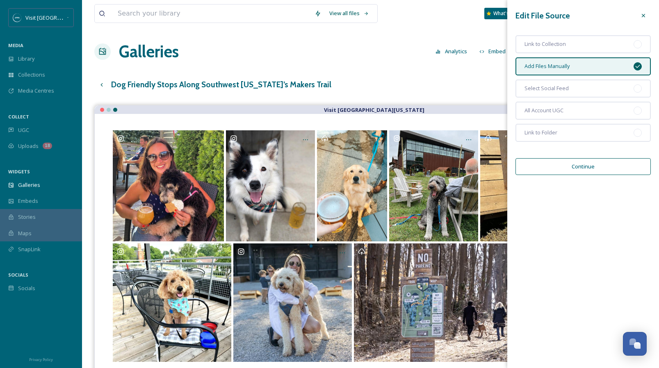
click at [588, 164] on button "Continue" at bounding box center [582, 166] width 135 height 17
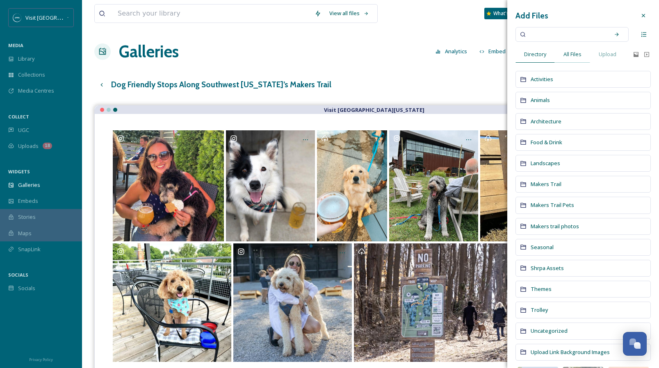
click at [575, 55] on span "All Files" at bounding box center [572, 54] width 18 height 8
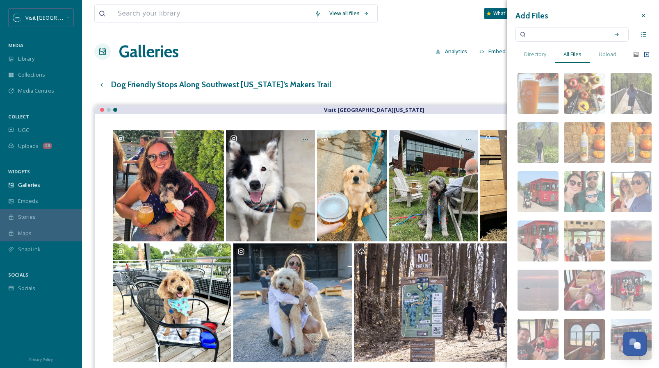
click at [643, 54] on icon at bounding box center [646, 54] width 7 height 7
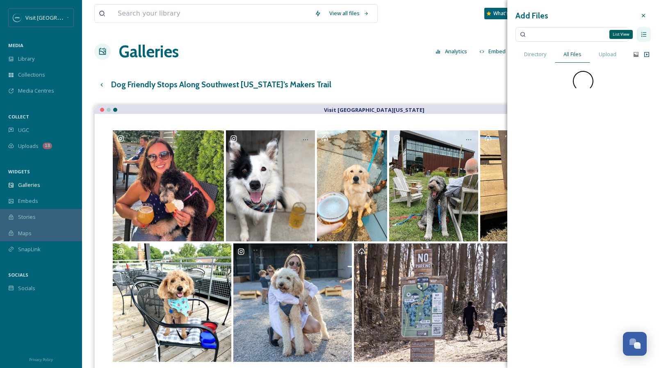
click at [642, 36] on icon at bounding box center [644, 34] width 7 height 7
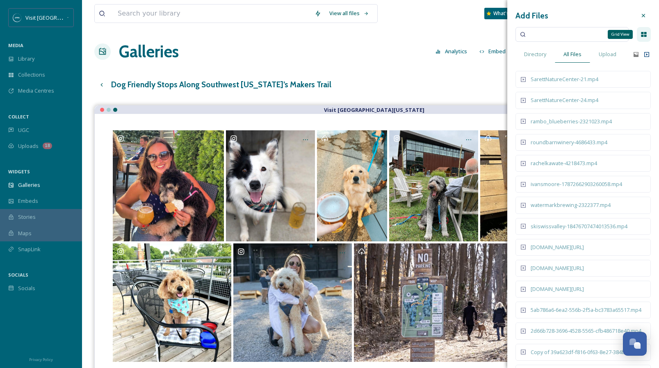
click at [641, 35] on icon at bounding box center [643, 34] width 5 height 5
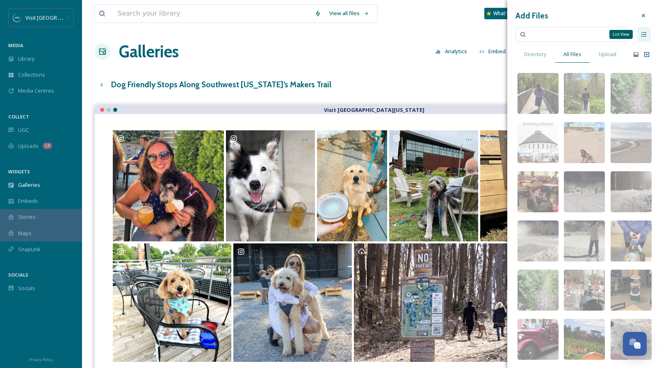
click at [637, 38] on div "List View" at bounding box center [644, 34] width 14 height 15
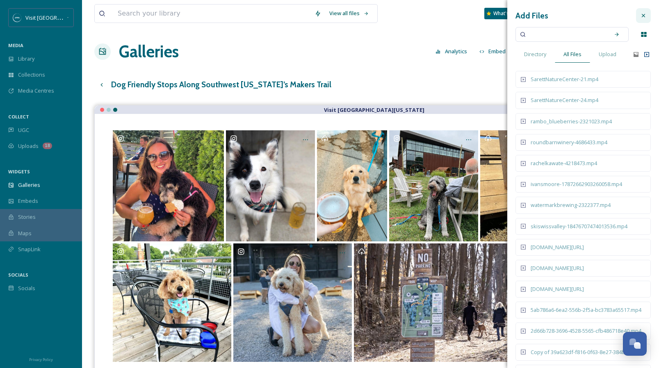
click at [640, 17] on icon at bounding box center [643, 15] width 7 height 7
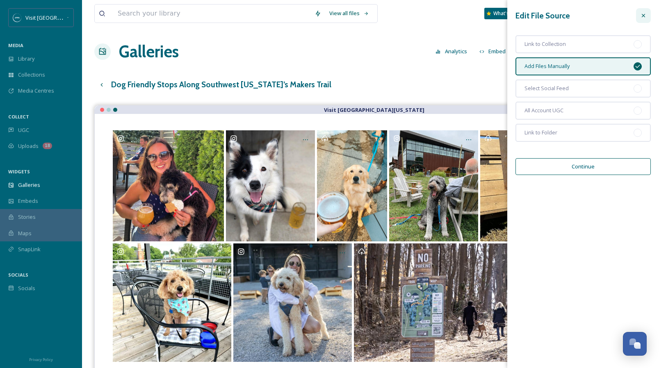
click at [638, 18] on div at bounding box center [643, 15] width 15 height 15
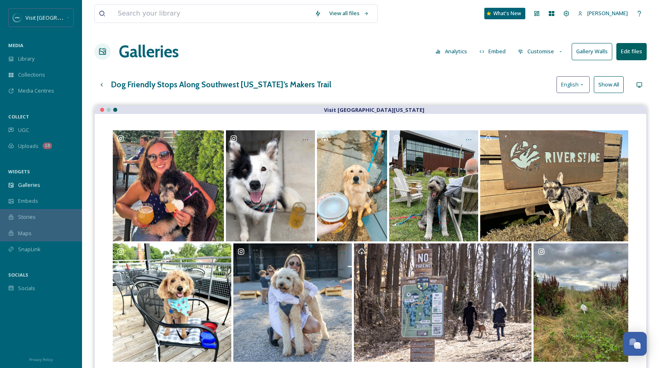
click at [602, 87] on button "Show All" at bounding box center [609, 84] width 30 height 17
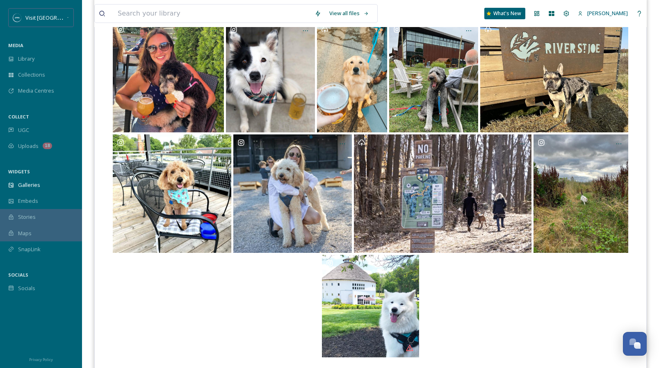
scroll to position [129, 0]
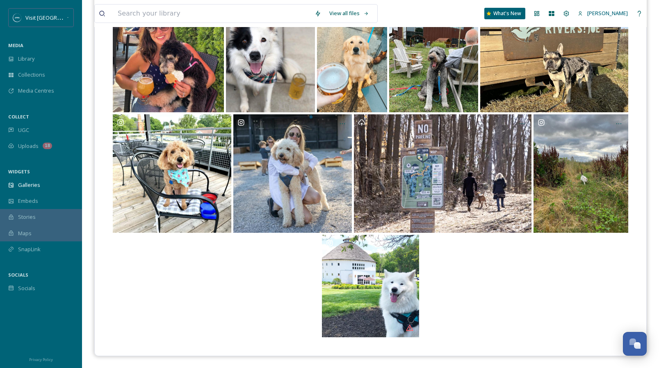
drag, startPoint x: 351, startPoint y: 280, endPoint x: 292, endPoint y: 281, distance: 59.1
click at [292, 281] on div at bounding box center [370, 286] width 519 height 103
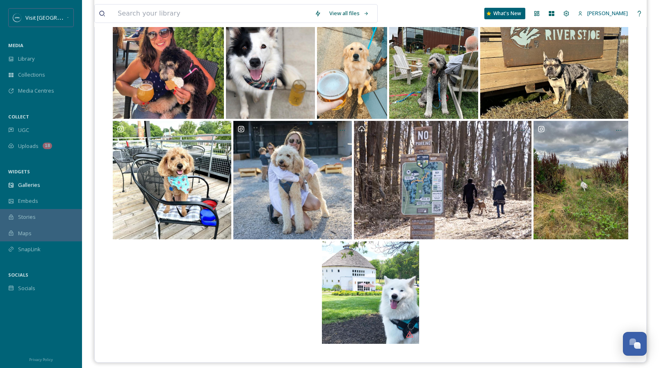
scroll to position [90, 0]
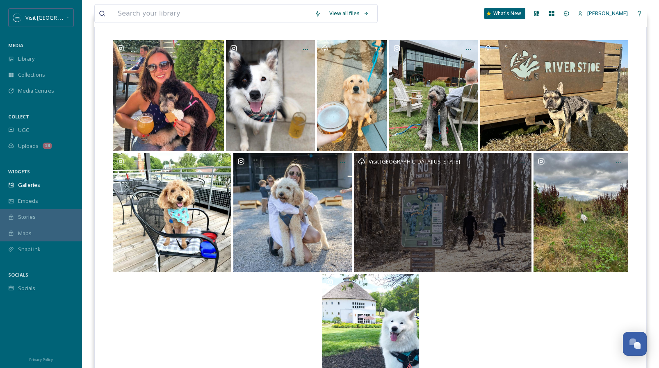
click at [450, 238] on div "Visit [GEOGRAPHIC_DATA][US_STATE]" at bounding box center [443, 212] width 178 height 119
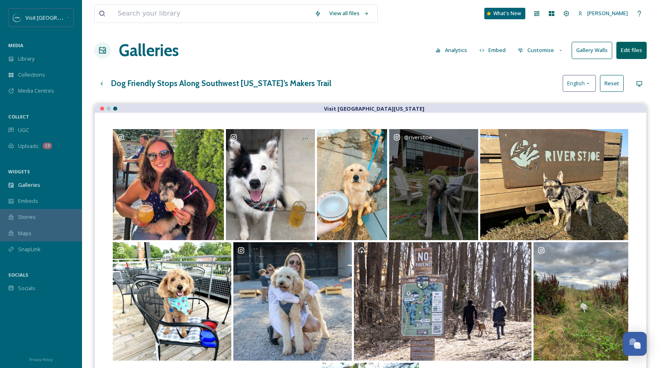
scroll to position [0, 0]
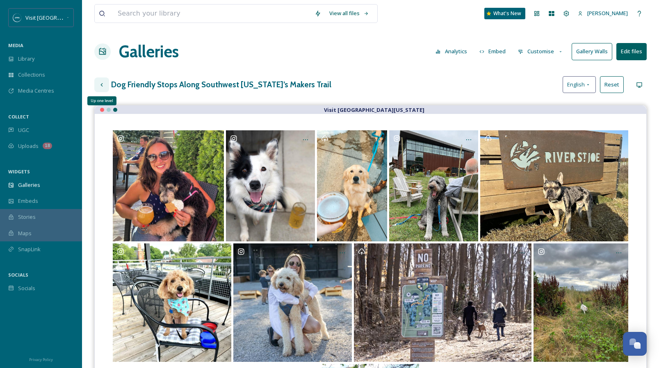
click at [98, 83] on div "Up one level" at bounding box center [101, 85] width 15 height 15
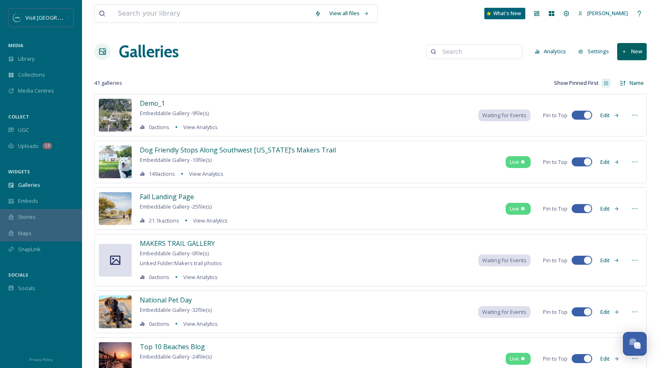
click at [608, 162] on button "Edit" at bounding box center [609, 162] width 27 height 16
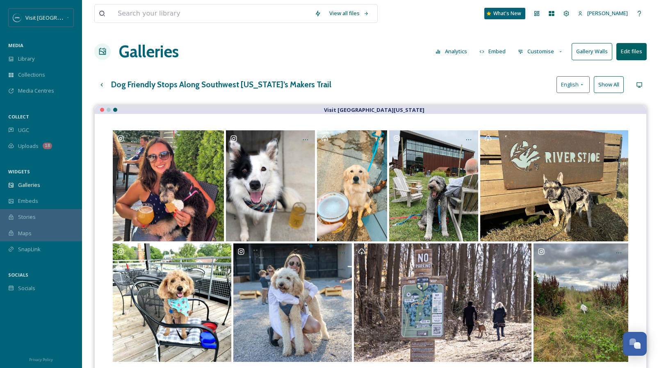
click at [393, 55] on div "Galleries Analytics Embed Customise Gallery Walls Edit files" at bounding box center [370, 51] width 552 height 25
click at [131, 11] on input at bounding box center [212, 14] width 197 height 18
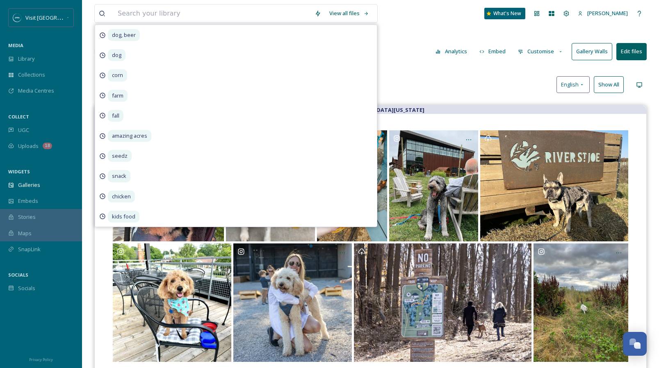
click at [398, 72] on div "View all files dog, beer dog corn farm fall amazing acres seedz snack chicken k…" at bounding box center [370, 243] width 577 height 486
